Goal: Task Accomplishment & Management: Manage account settings

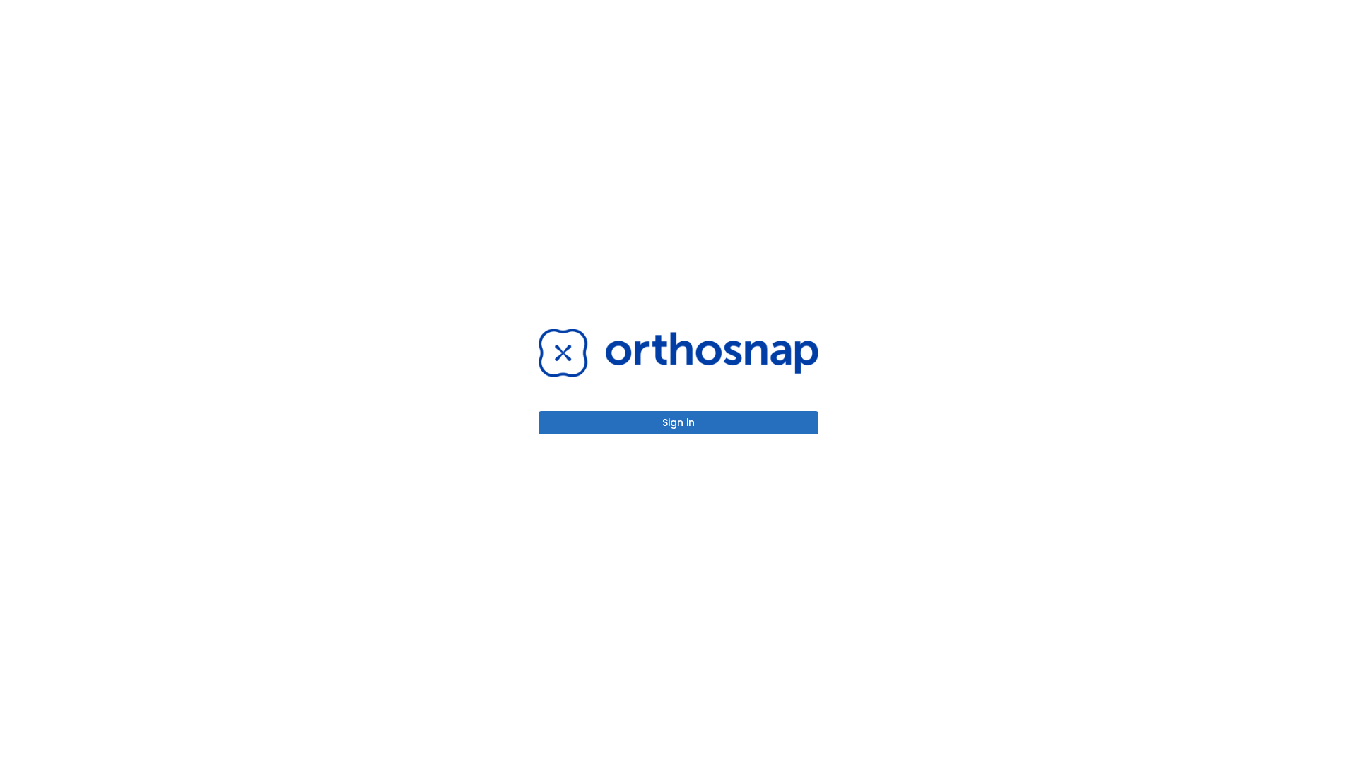
click at [679, 423] on button "Sign in" at bounding box center [679, 422] width 280 height 23
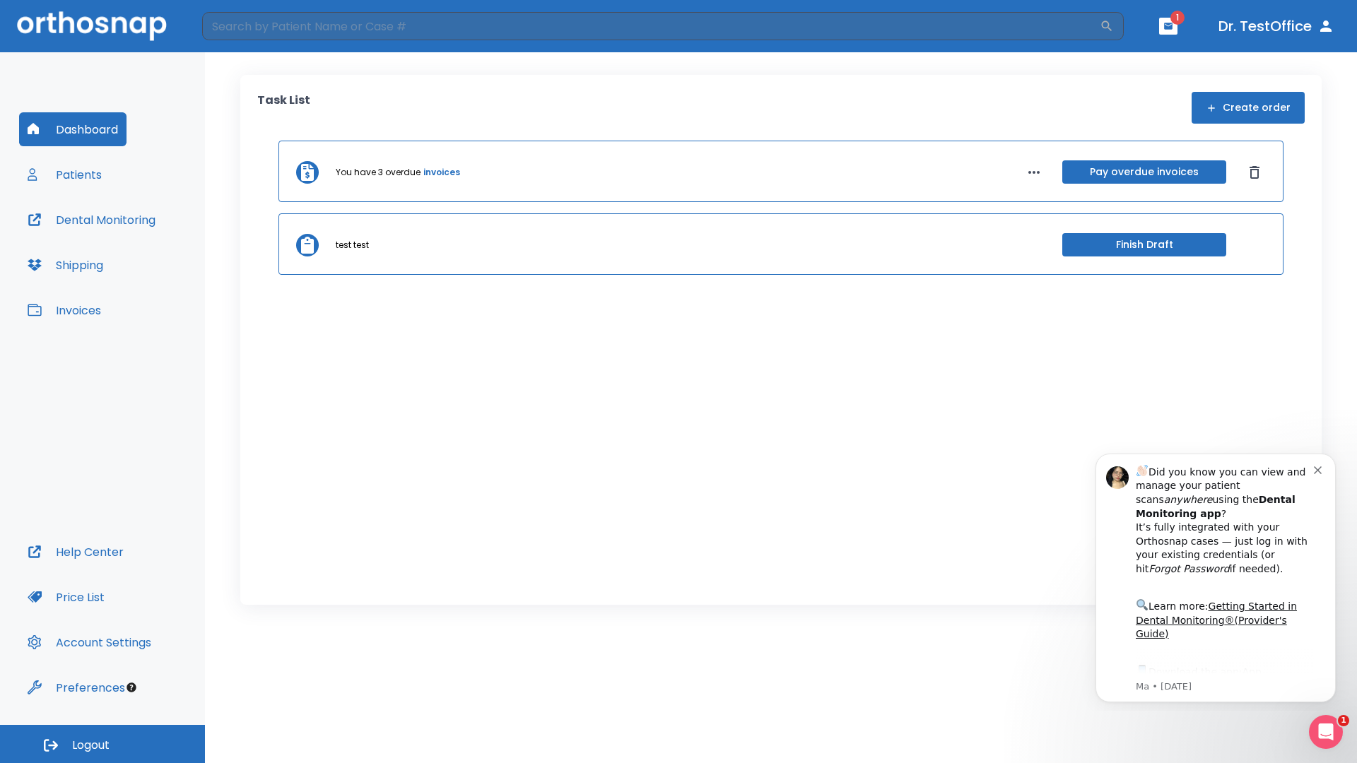
click at [102, 744] on span "Logout" at bounding box center [90, 746] width 37 height 16
